Goal: Information Seeking & Learning: Understand process/instructions

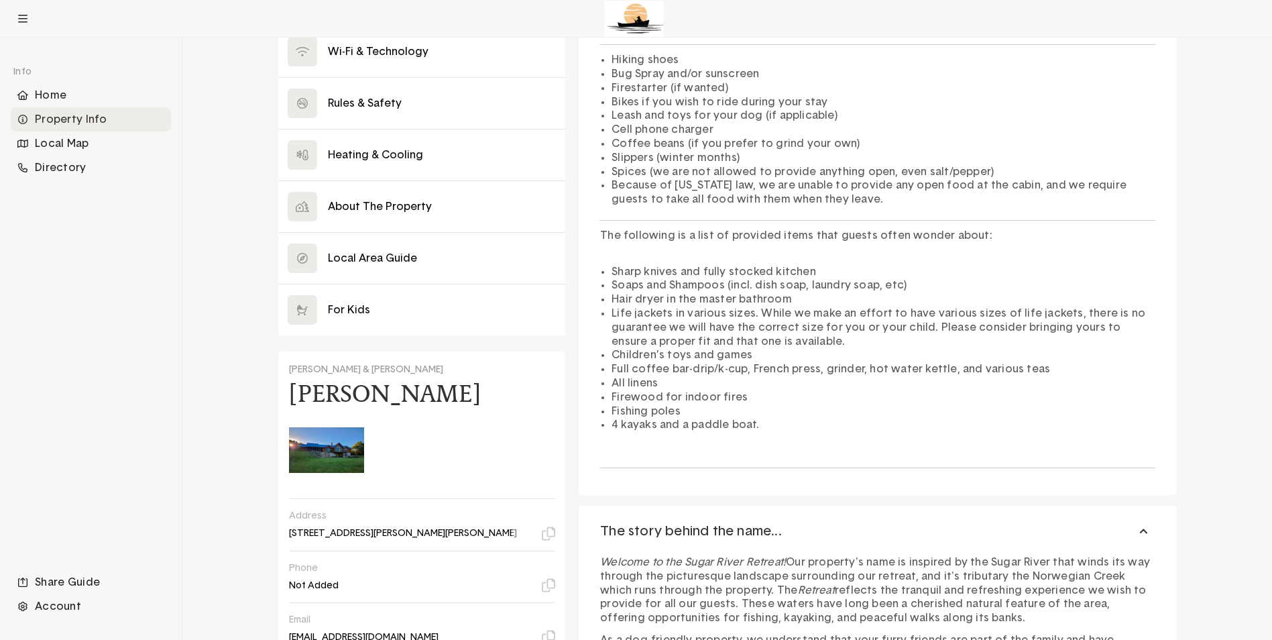
scroll to position [432, 0]
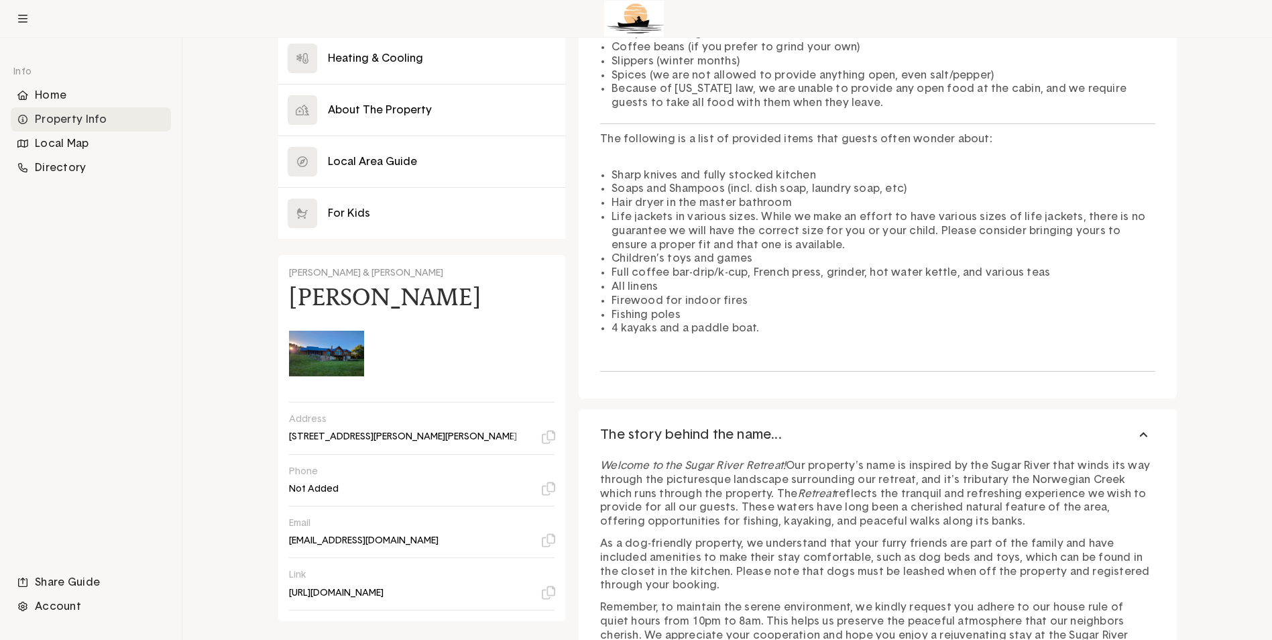
drag, startPoint x: 489, startPoint y: 373, endPoint x: 483, endPoint y: 389, distance: 17.0
click at [483, 413] on div "Address [STREET_ADDRESS][PERSON_NAME][PERSON_NAME]" at bounding box center [422, 427] width 266 height 29
drag, startPoint x: 462, startPoint y: 387, endPoint x: 459, endPoint y: 396, distance: 9.3
click at [459, 402] on div "Address [STREET_ADDRESS][PERSON_NAME][PERSON_NAME]" at bounding box center [422, 428] width 266 height 52
copy div "[STREET_ADDRESS][PERSON_NAME][PERSON_NAME]"
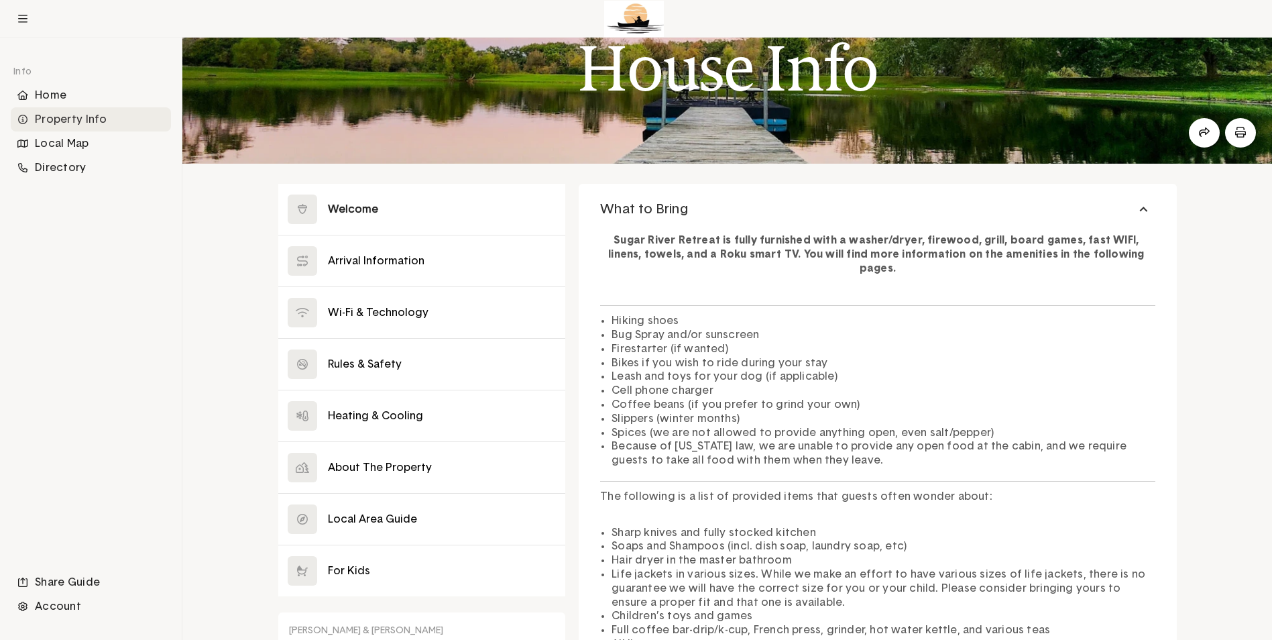
scroll to position [67, 0]
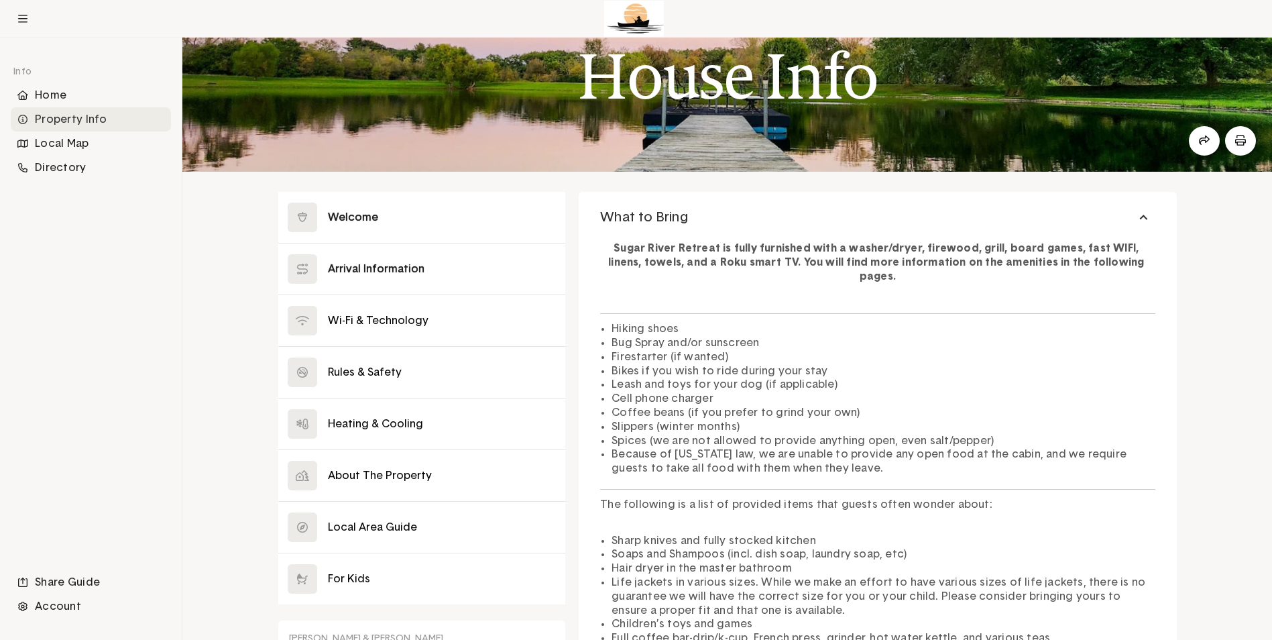
click at [379, 278] on button at bounding box center [422, 268] width 288 height 51
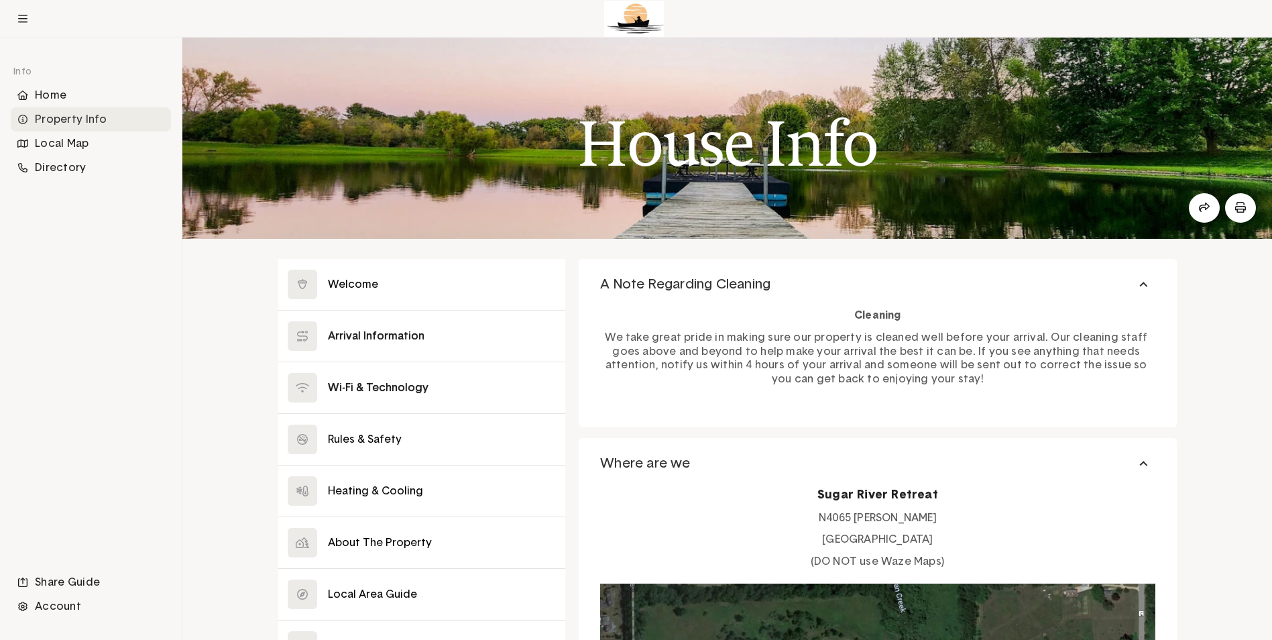
click at [436, 379] on button at bounding box center [422, 387] width 288 height 51
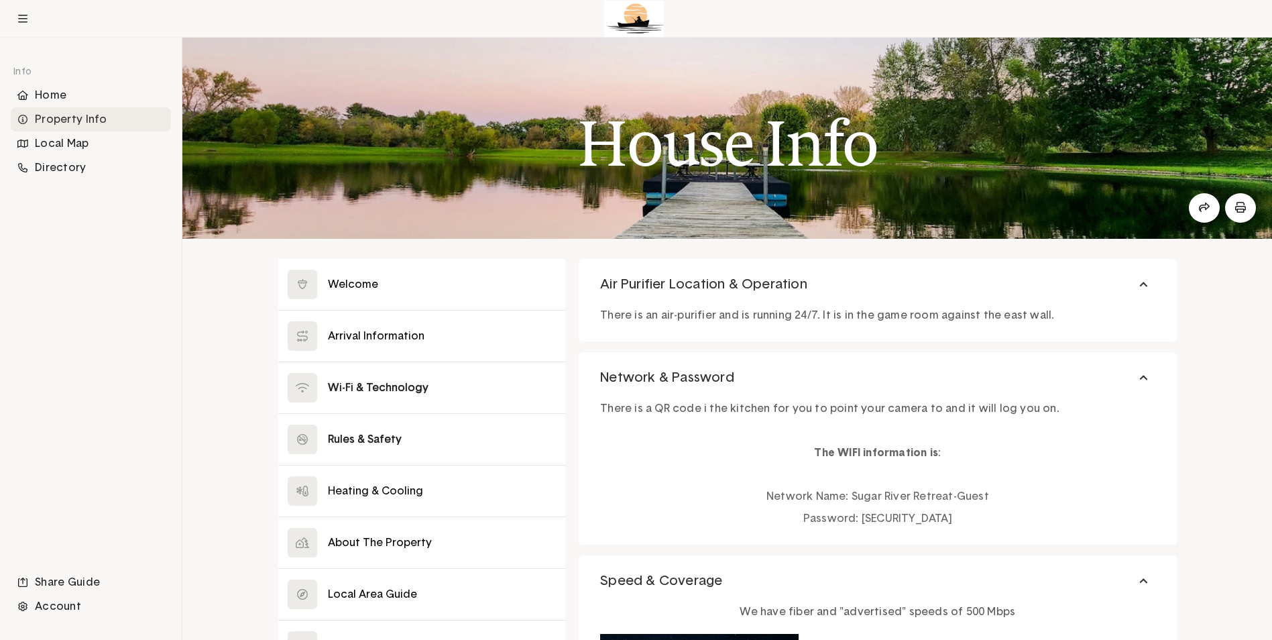
click at [404, 438] on button at bounding box center [422, 439] width 288 height 51
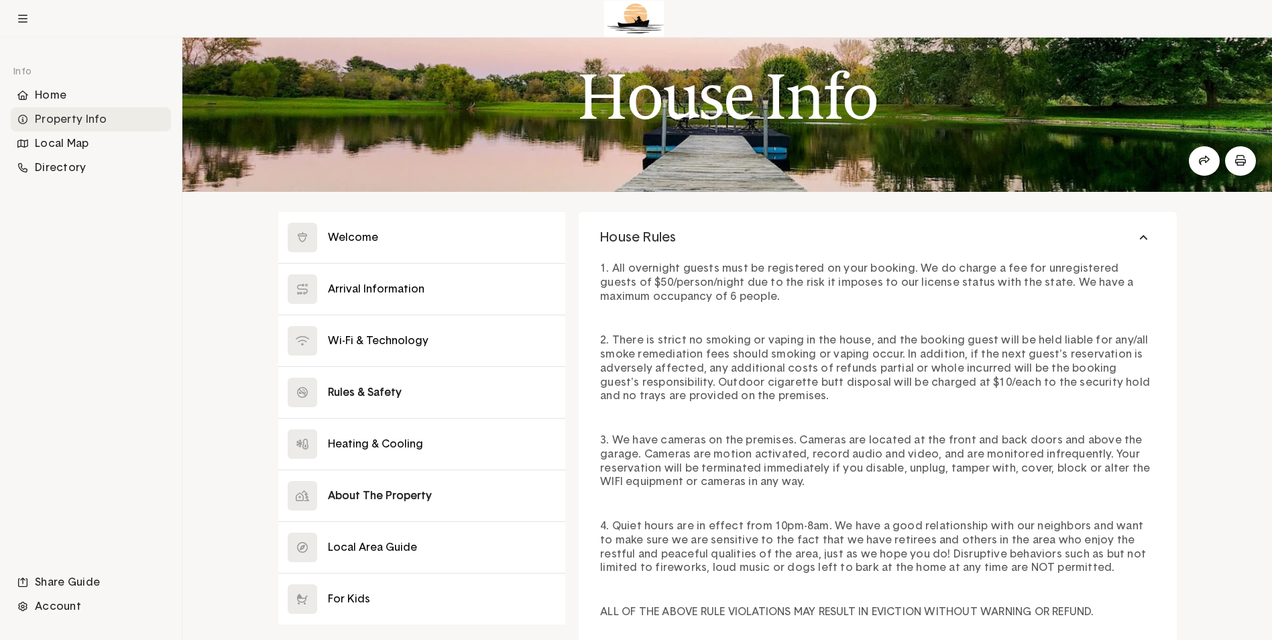
scroll to position [67, 0]
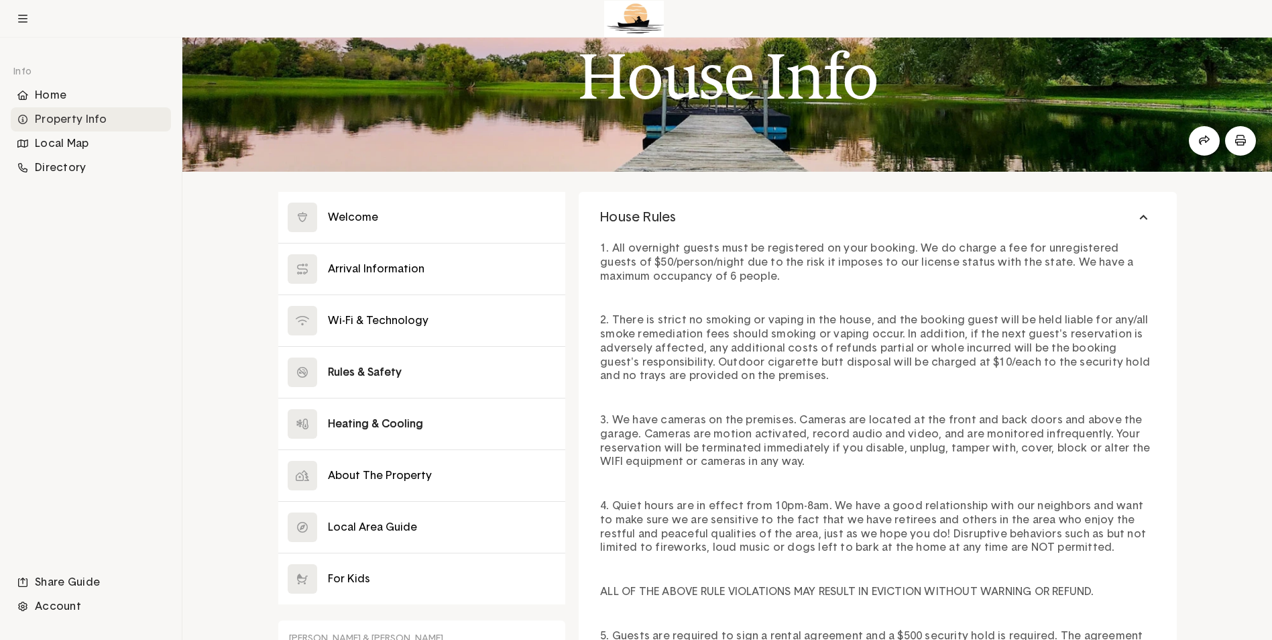
click at [432, 433] on button at bounding box center [422, 423] width 288 height 51
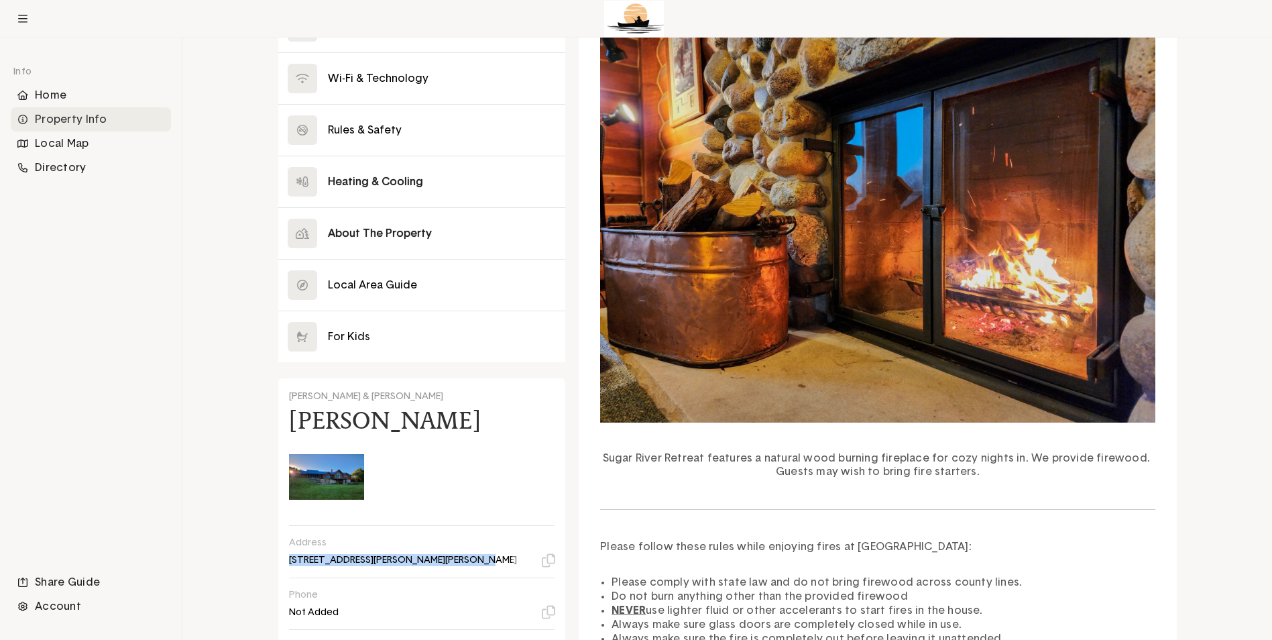
scroll to position [145, 0]
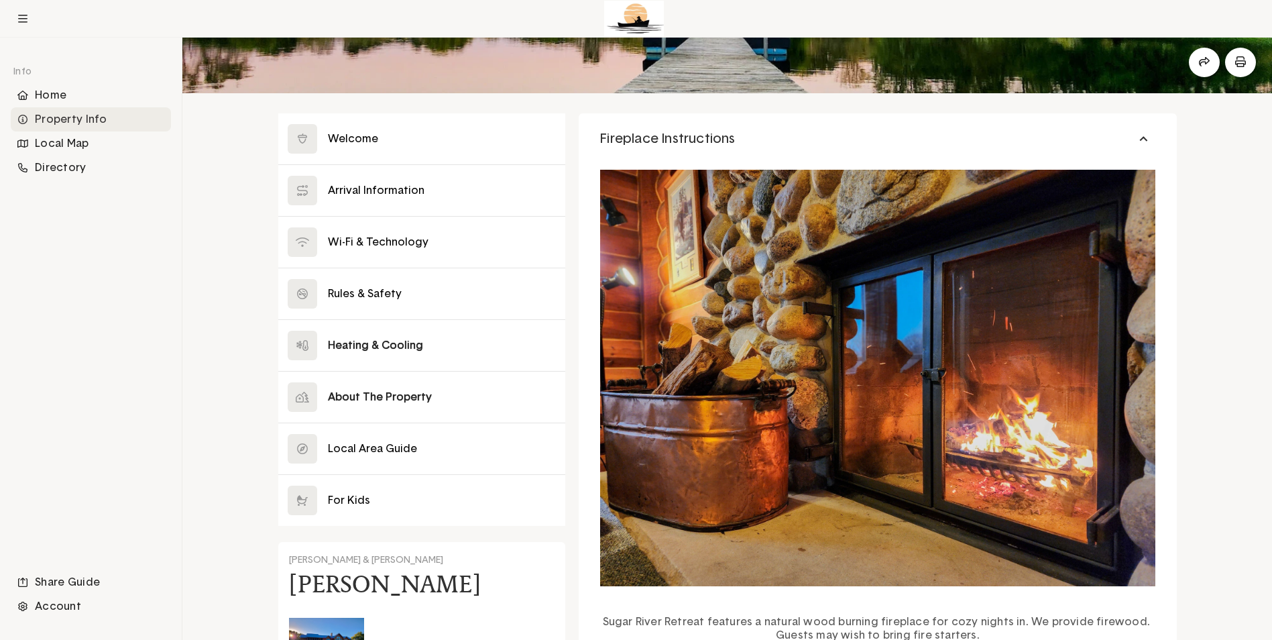
click at [395, 396] on button at bounding box center [422, 396] width 288 height 51
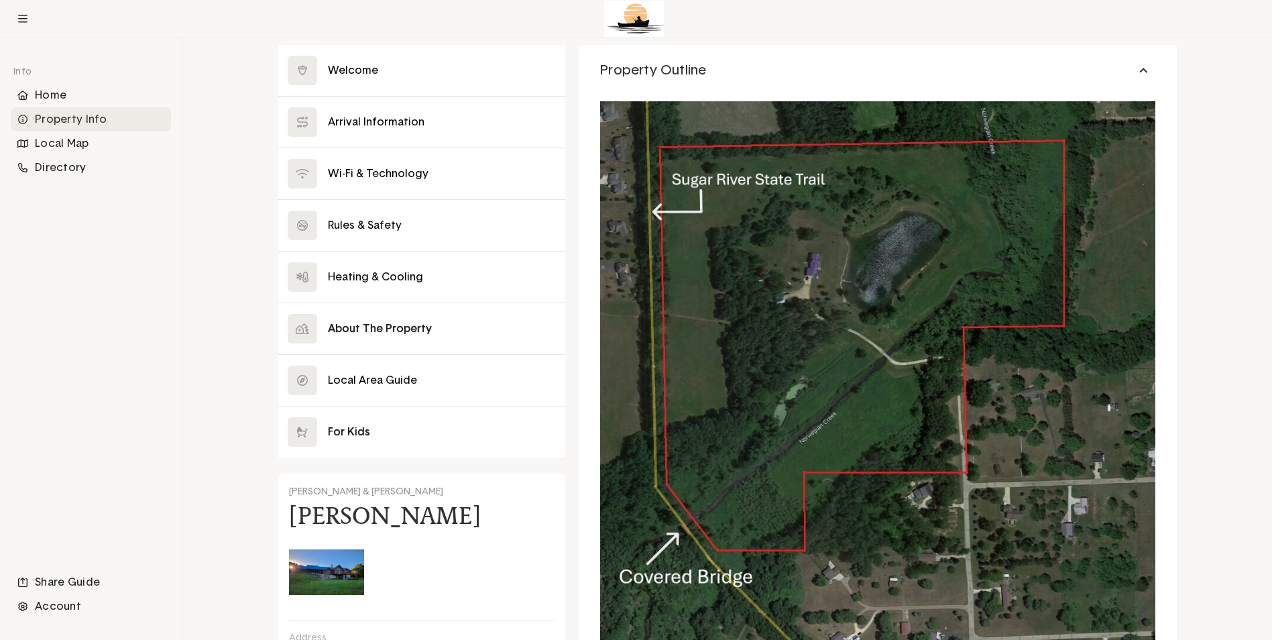
scroll to position [268, 0]
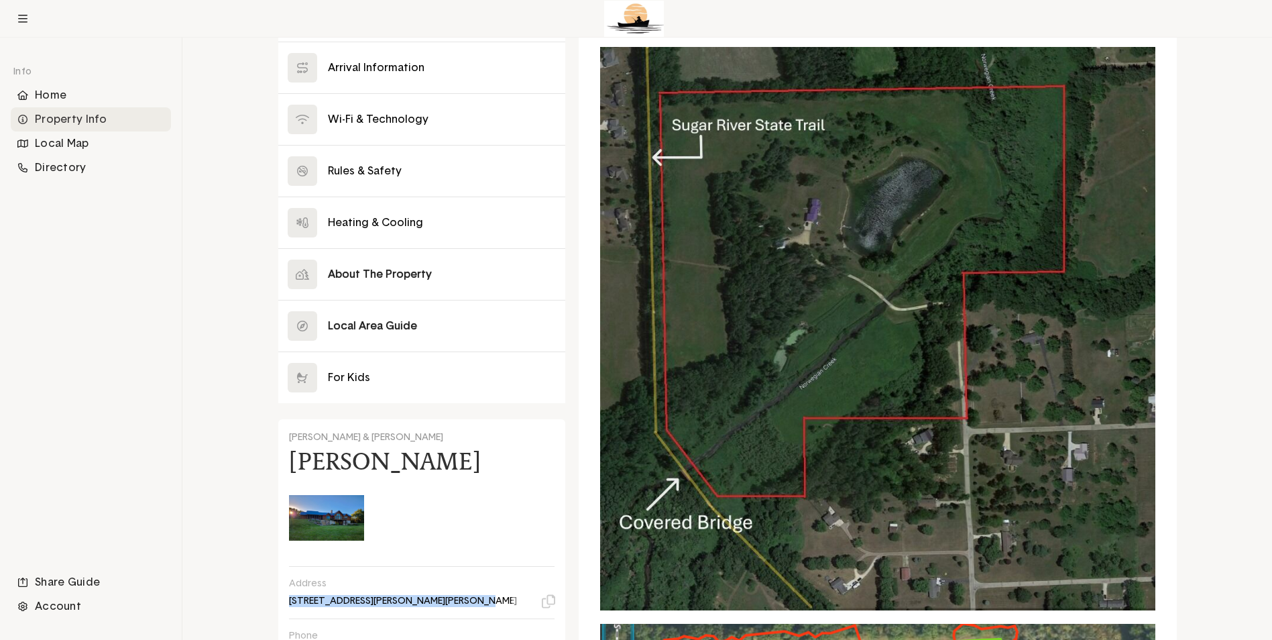
click at [391, 336] on button at bounding box center [422, 325] width 288 height 51
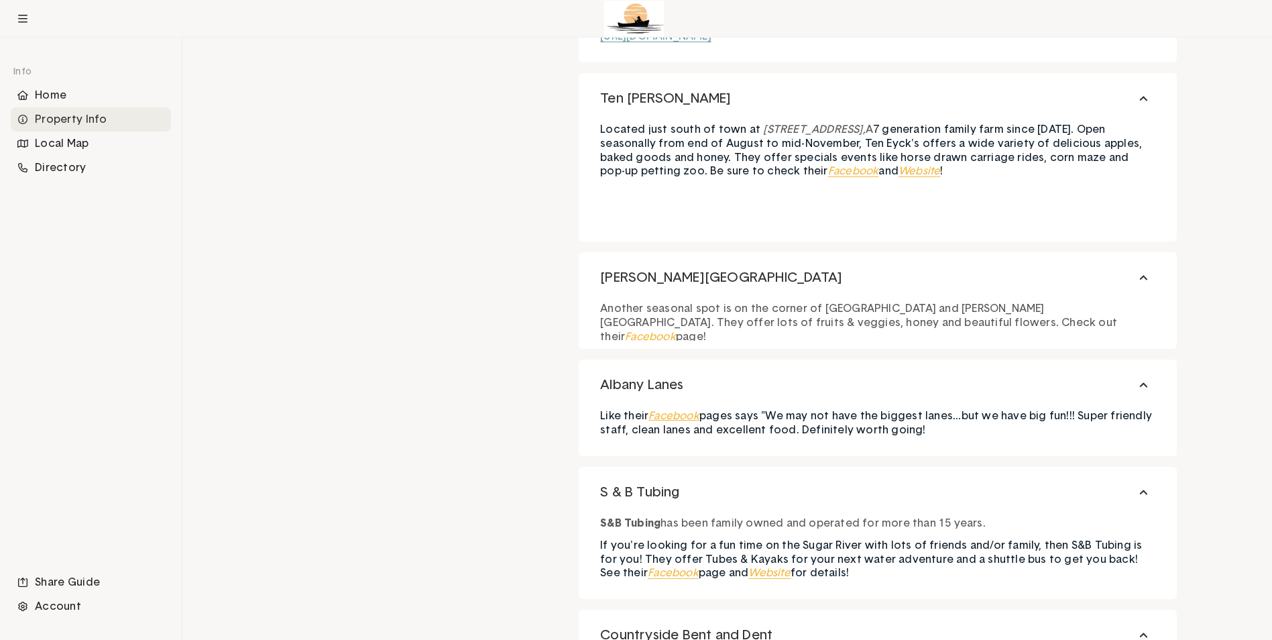
scroll to position [2010, 0]
